Goal: Information Seeking & Learning: Learn about a topic

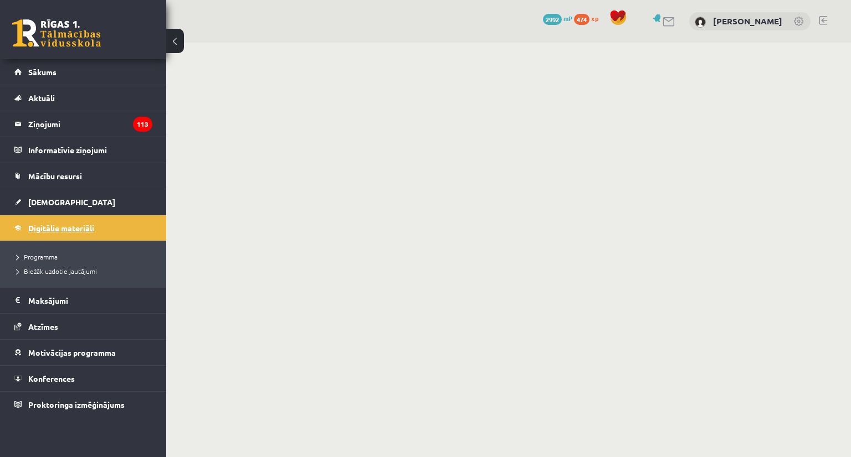
click at [70, 229] on span "Digitālie materiāli" at bounding box center [61, 228] width 66 height 10
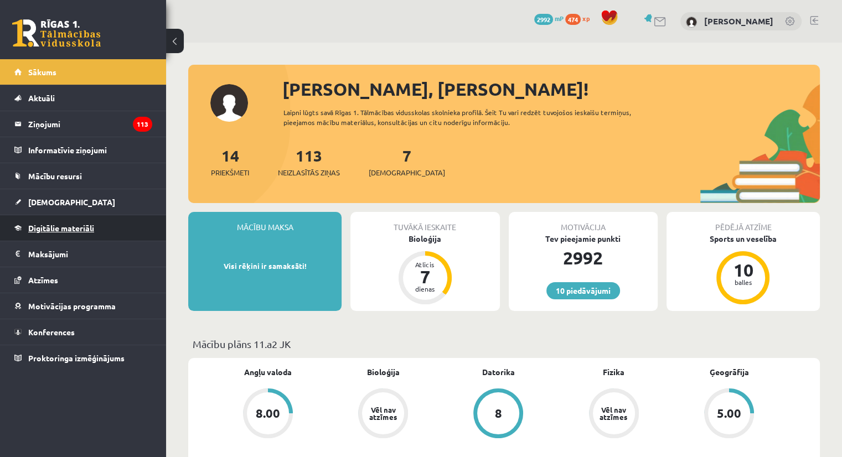
click at [63, 226] on span "Digitālie materiāli" at bounding box center [61, 228] width 66 height 10
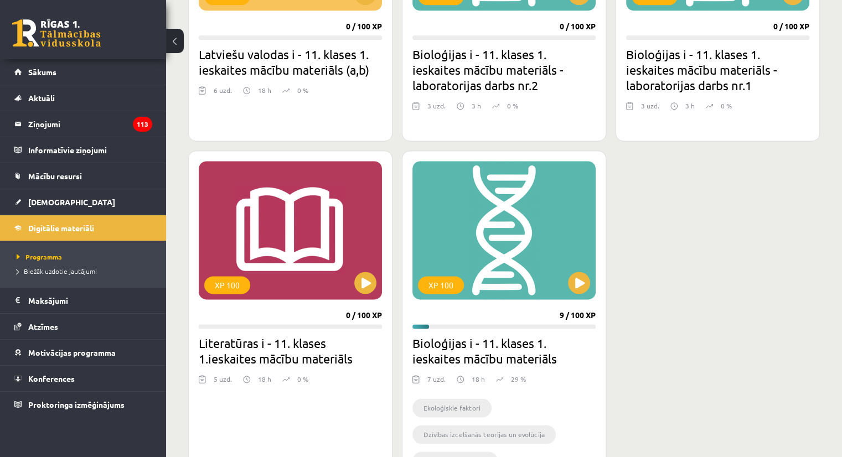
scroll to position [1772, 0]
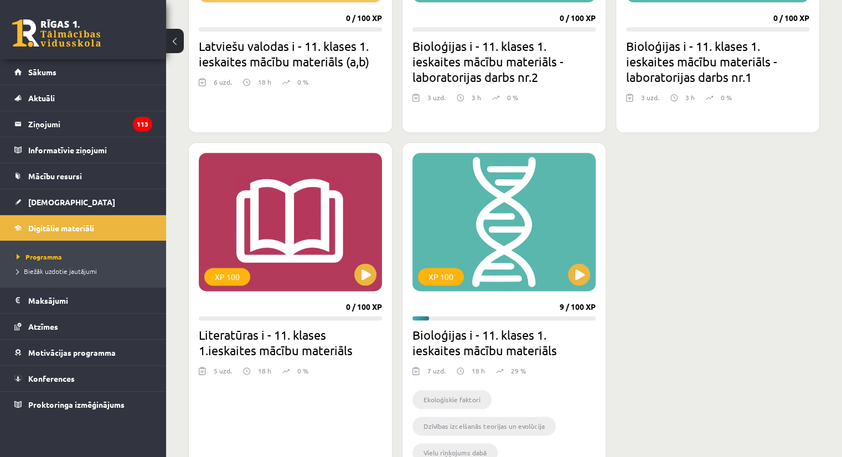
scroll to position [1550, 0]
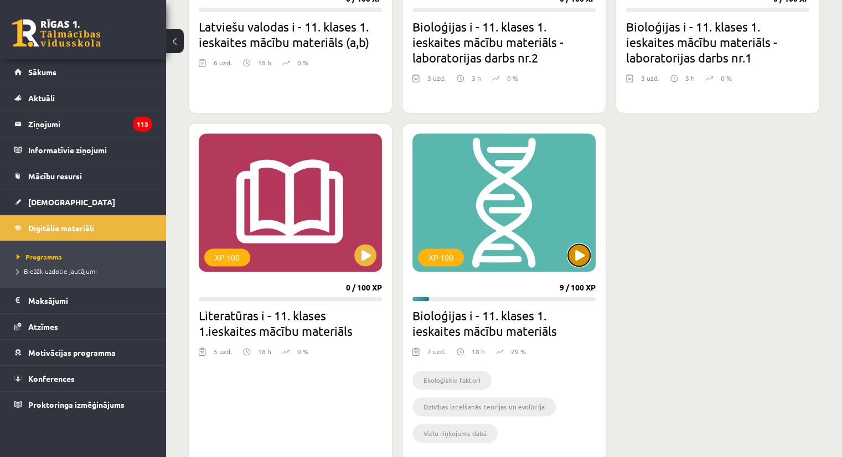
click at [587, 255] on button at bounding box center [579, 255] width 22 height 22
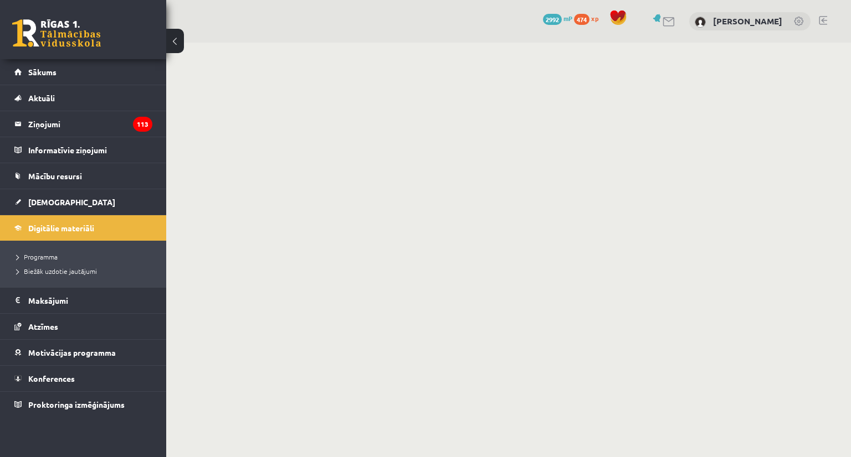
click at [659, 164] on body "0 Dāvanas 2992 mP 474 xp Viktorija Paņuhno Sākums Aktuāli Kā mācīties eSKOLĀ Ko…" at bounding box center [425, 228] width 851 height 457
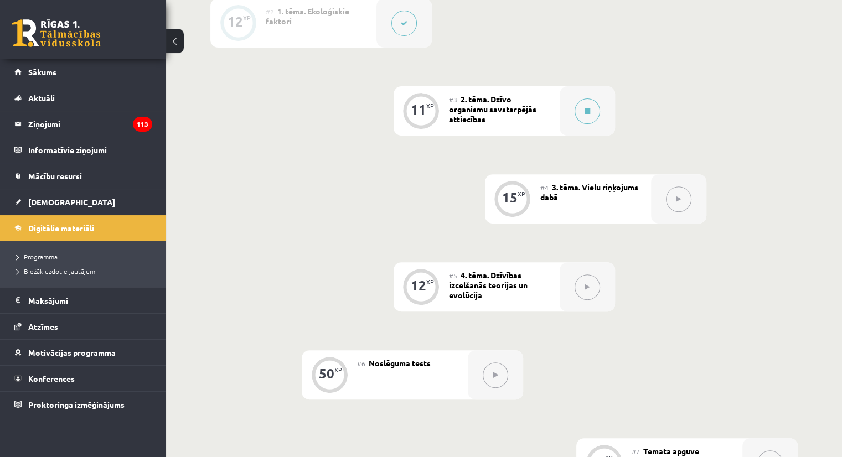
scroll to position [609, 0]
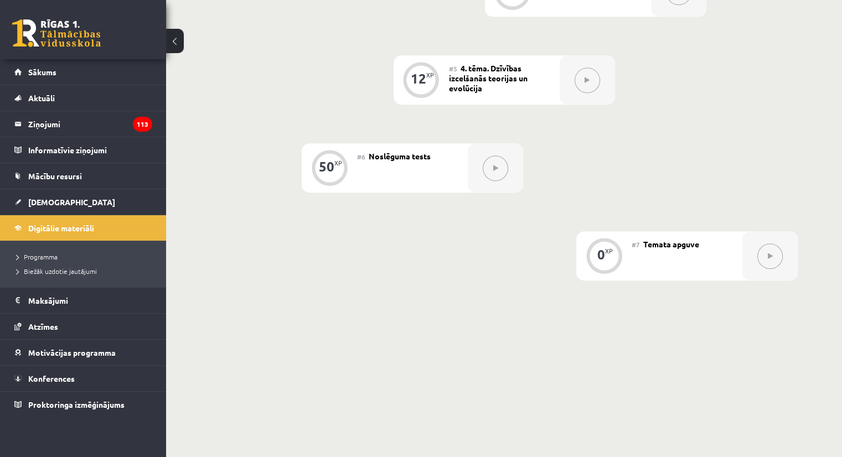
click at [638, 328] on div "0 XP #1 Pirms sāc mācīties! Ievada daļa. 12 XP #2 1. tēma. Ekoloģiskie faktori …" at bounding box center [504, 11] width 676 height 705
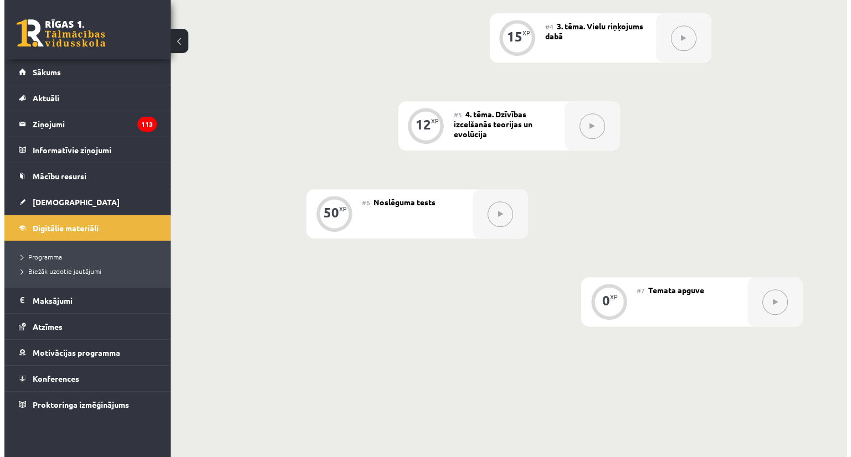
scroll to position [388, 0]
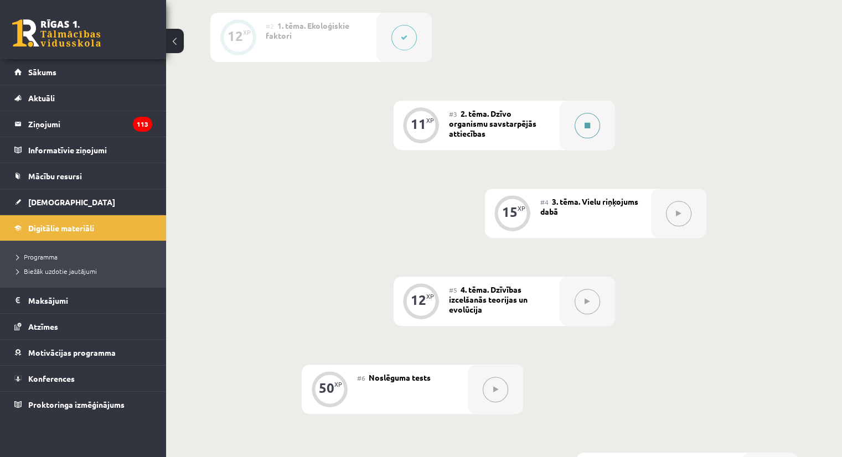
click at [591, 138] on button at bounding box center [587, 125] width 25 height 25
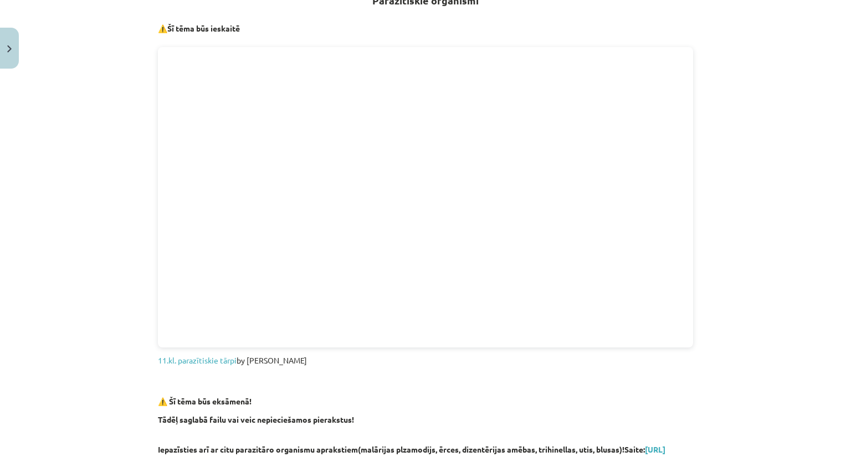
scroll to position [221, 0]
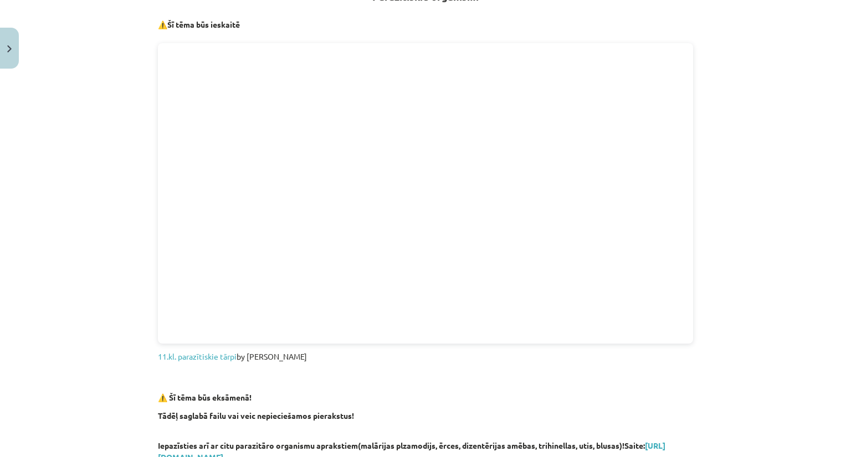
click at [622, 377] on h3 at bounding box center [425, 379] width 535 height 20
click at [785, 156] on div "Mācību tēma: Bioloģijas i - 11. klases 1. ieskaites mācību materiāls #3 2. tēma…" at bounding box center [425, 228] width 851 height 457
